Goal: Task Accomplishment & Management: Use online tool/utility

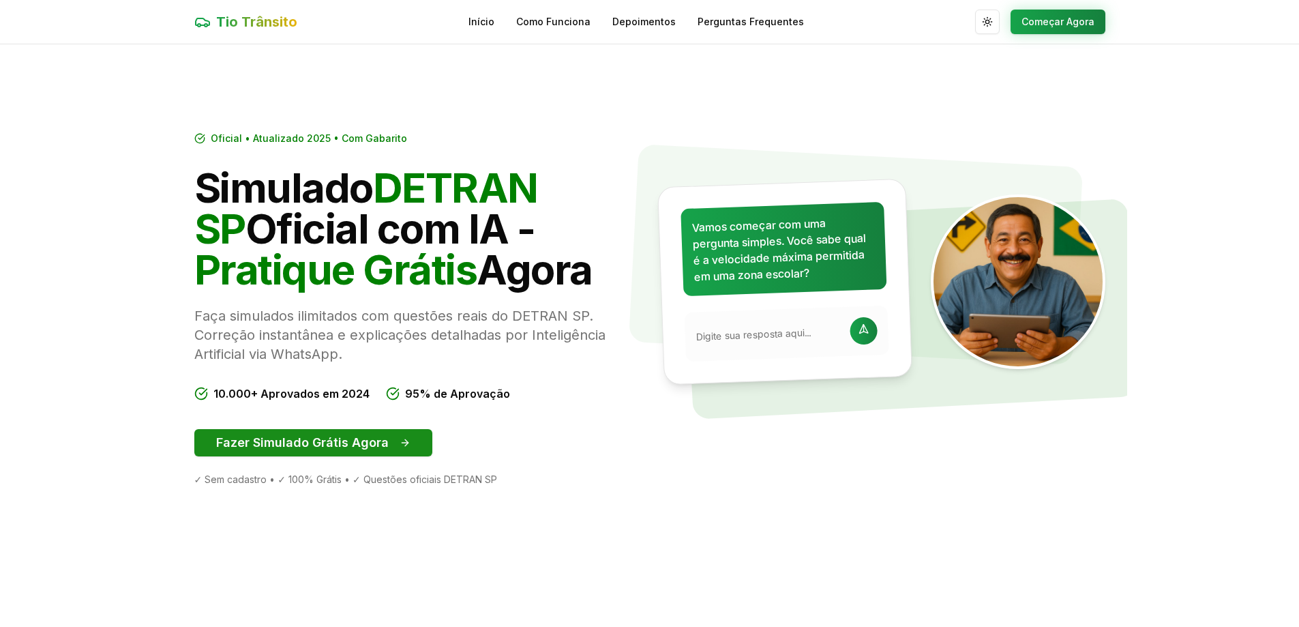
click at [367, 436] on button "Fazer Simulado Grátis Agora" at bounding box center [313, 442] width 238 height 27
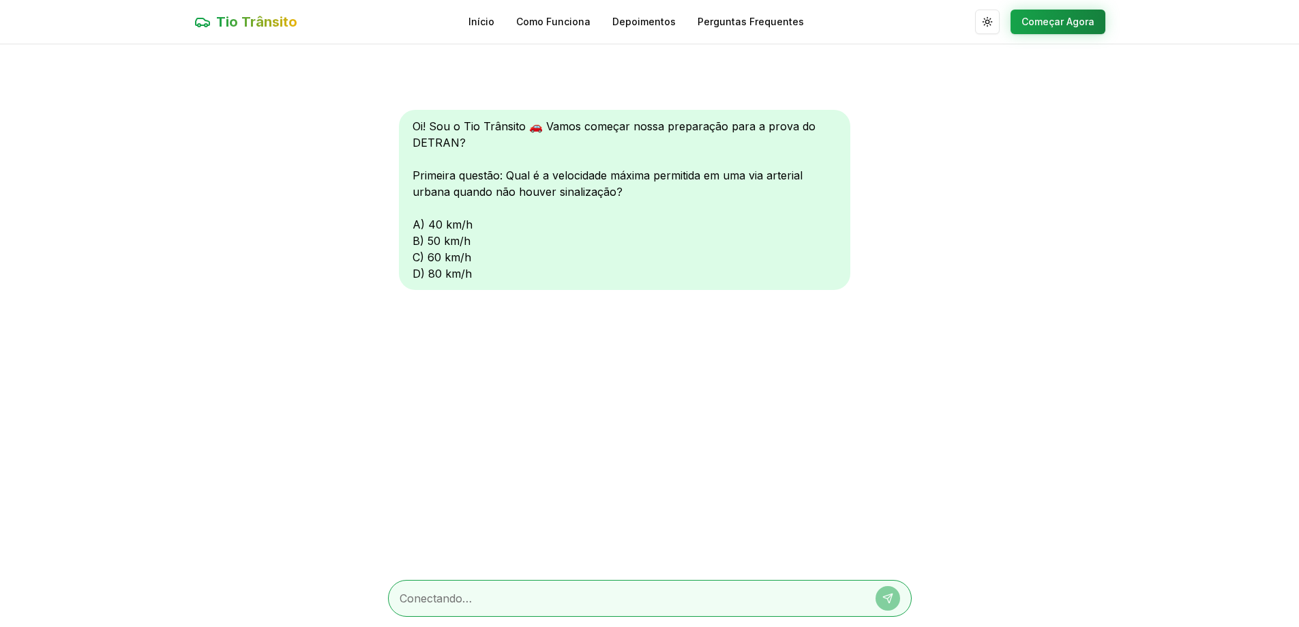
scroll to position [1, 0]
